Goal: Information Seeking & Learning: Learn about a topic

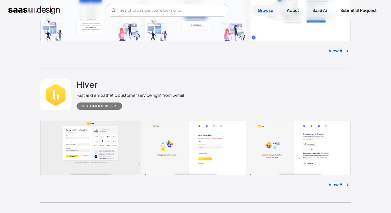
scroll to position [3904, 0]
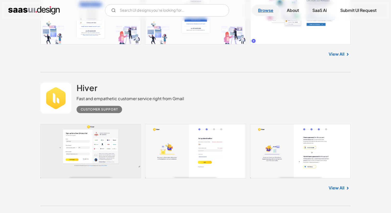
click at [262, 7] on link "Browse" at bounding box center [266, 10] width 28 height 11
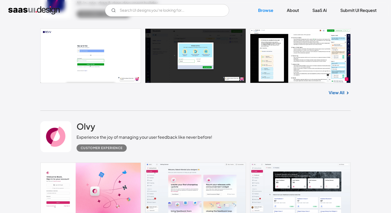
scroll to position [185, 0]
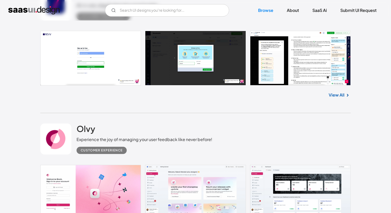
click at [337, 95] on link "View All" at bounding box center [336, 95] width 16 height 6
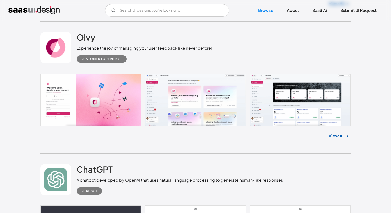
scroll to position [274, 0]
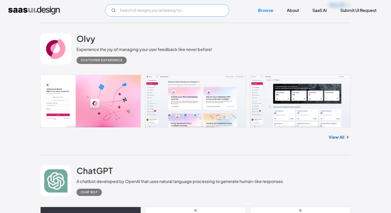
click at [175, 15] on input "Email Form" at bounding box center [167, 10] width 124 height 12
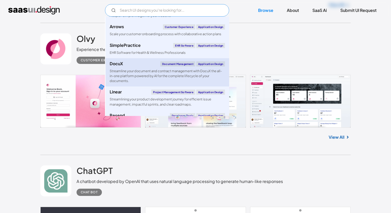
scroll to position [207, 0]
click at [165, 78] on div "Streamline your document and contract management with DocuX the all-in-one plat…" at bounding box center [167, 76] width 115 height 15
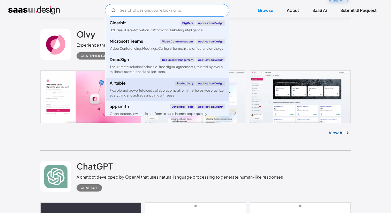
scroll to position [849, 0]
click at [172, 96] on div "Flexible and powerful cloud collaboration platform that helps you organize ever…" at bounding box center [167, 93] width 115 height 10
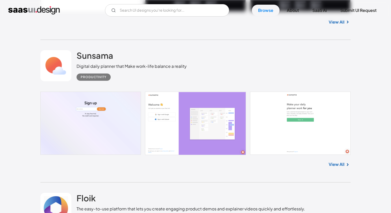
scroll to position [4627, 0]
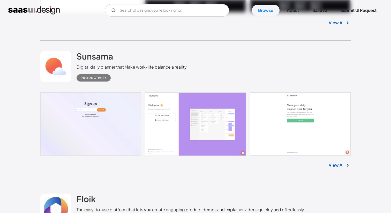
click at [339, 168] on link "View All" at bounding box center [336, 165] width 16 height 6
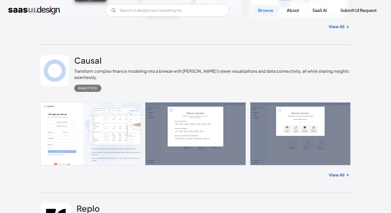
scroll to position [5999, 0]
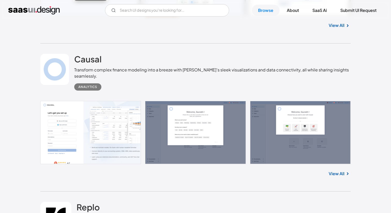
click at [332, 176] on link "View All" at bounding box center [336, 173] width 16 height 6
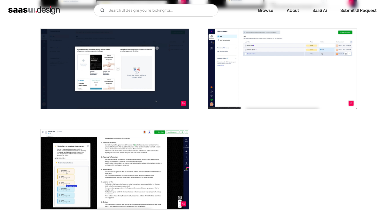
scroll to position [755, 0]
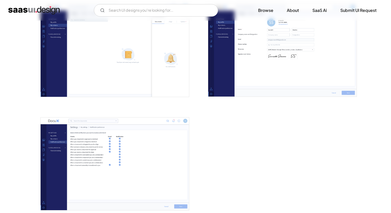
scroll to position [1189, 0]
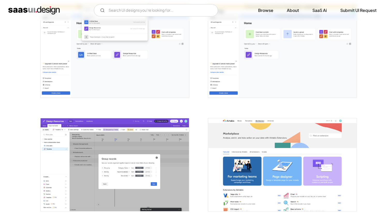
scroll to position [1237, 0]
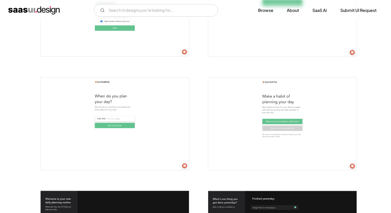
scroll to position [375, 0]
